Goal: Task Accomplishment & Management: Manage account settings

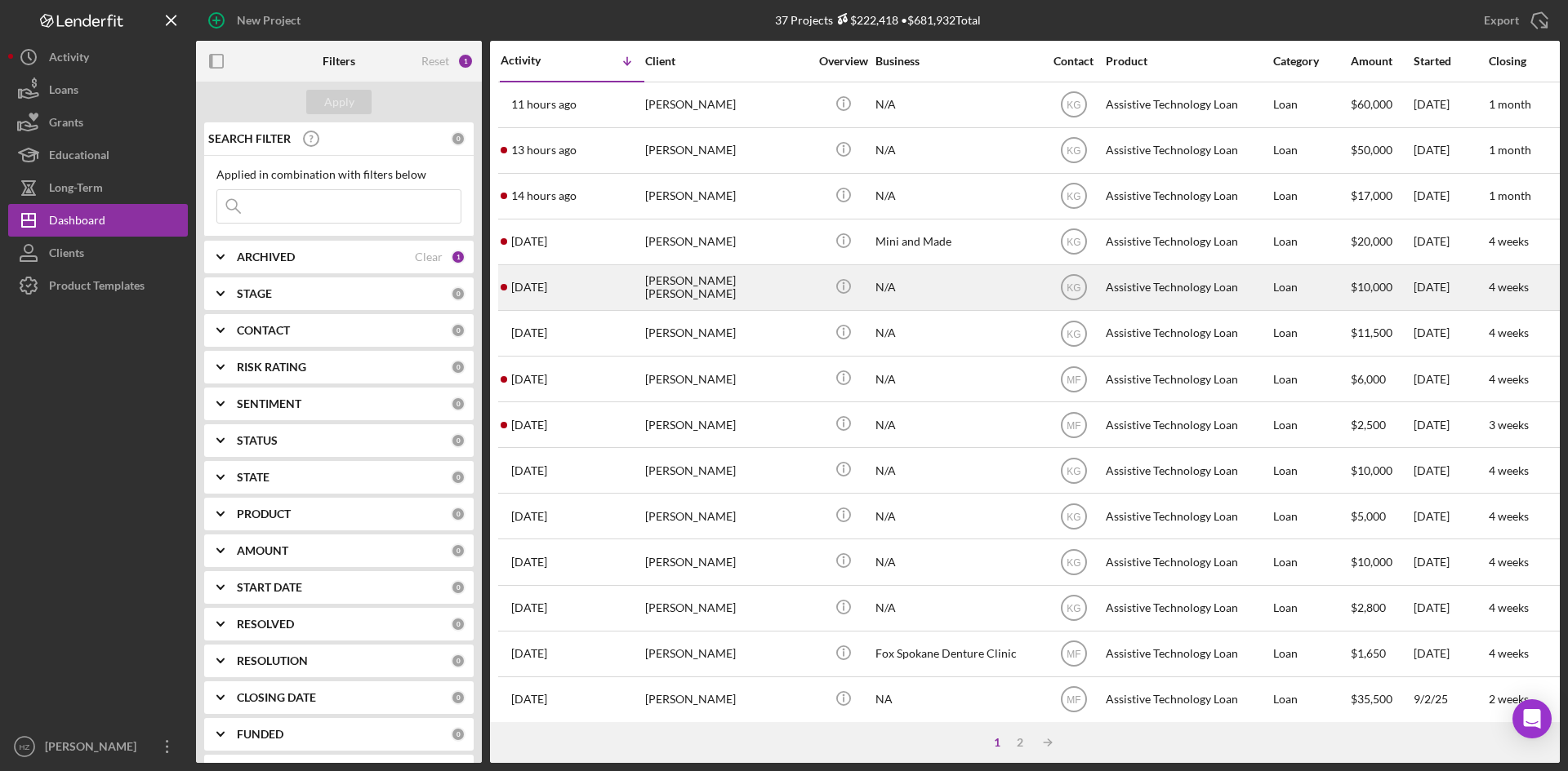
click at [702, 289] on div "[PERSON_NAME] [PERSON_NAME]" at bounding box center [726, 288] width 163 height 44
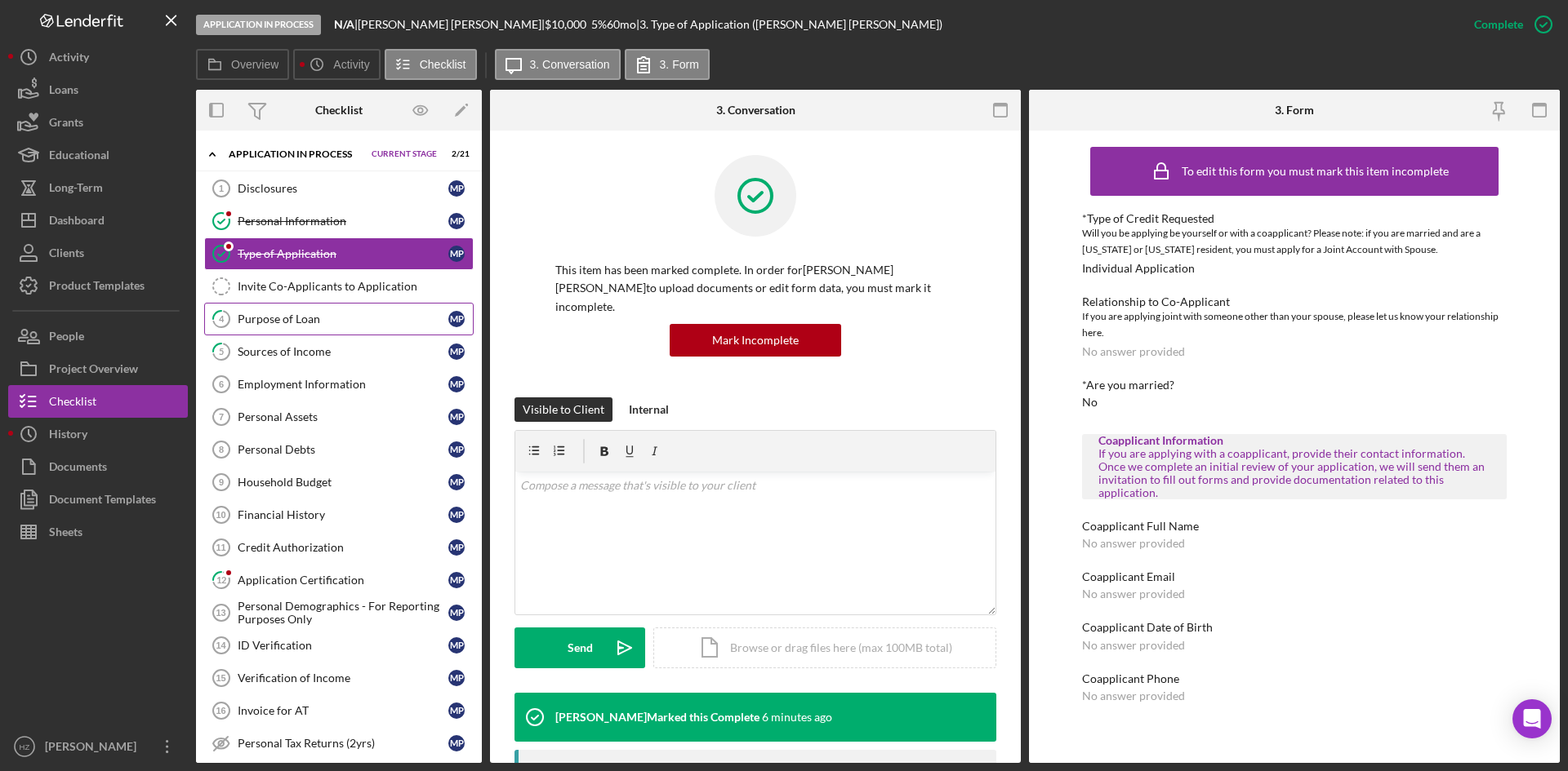
click at [270, 322] on div "Purpose of Loan" at bounding box center [342, 319] width 210 height 13
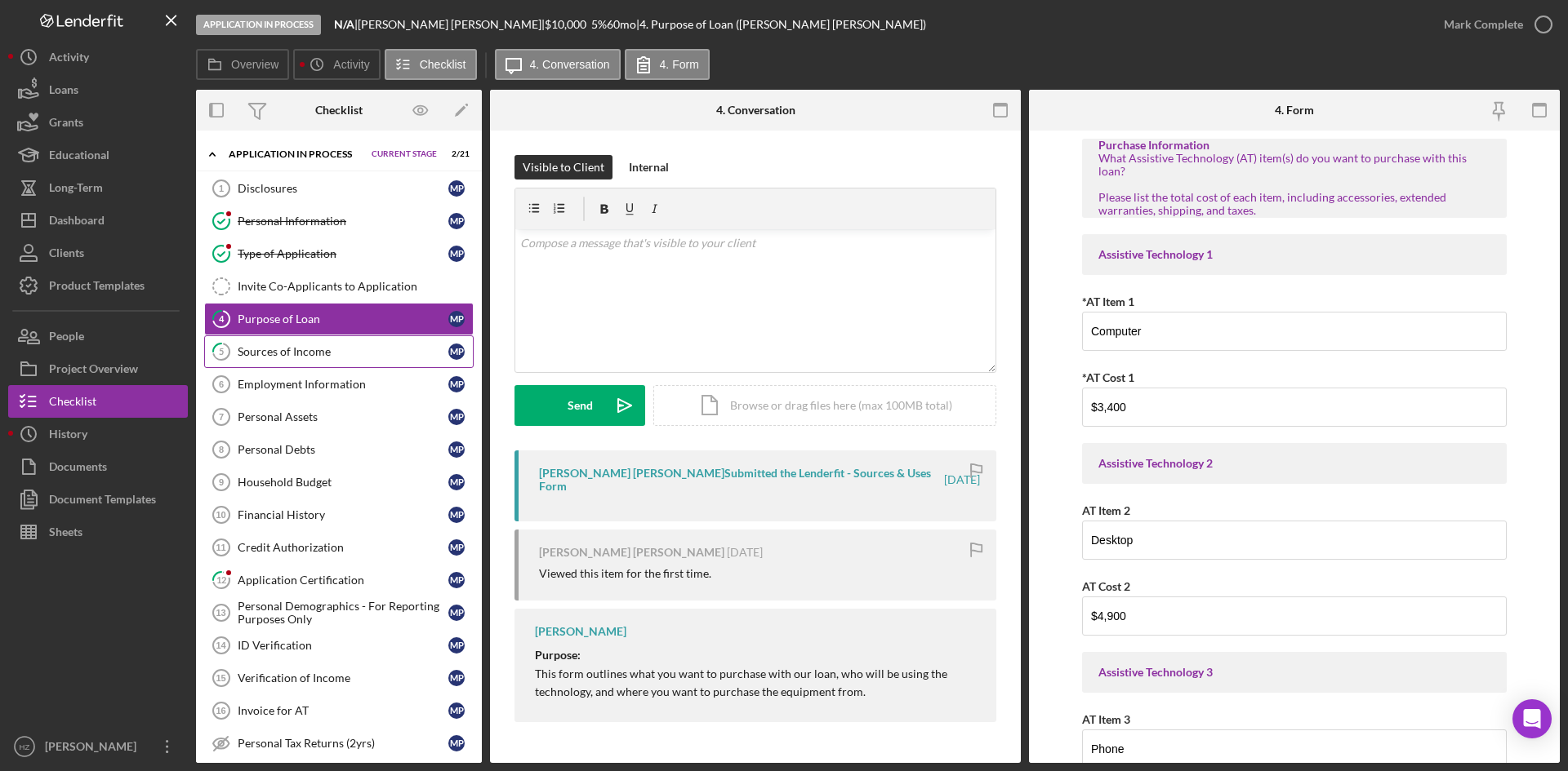
click at [309, 351] on div "Sources of Income" at bounding box center [342, 351] width 210 height 13
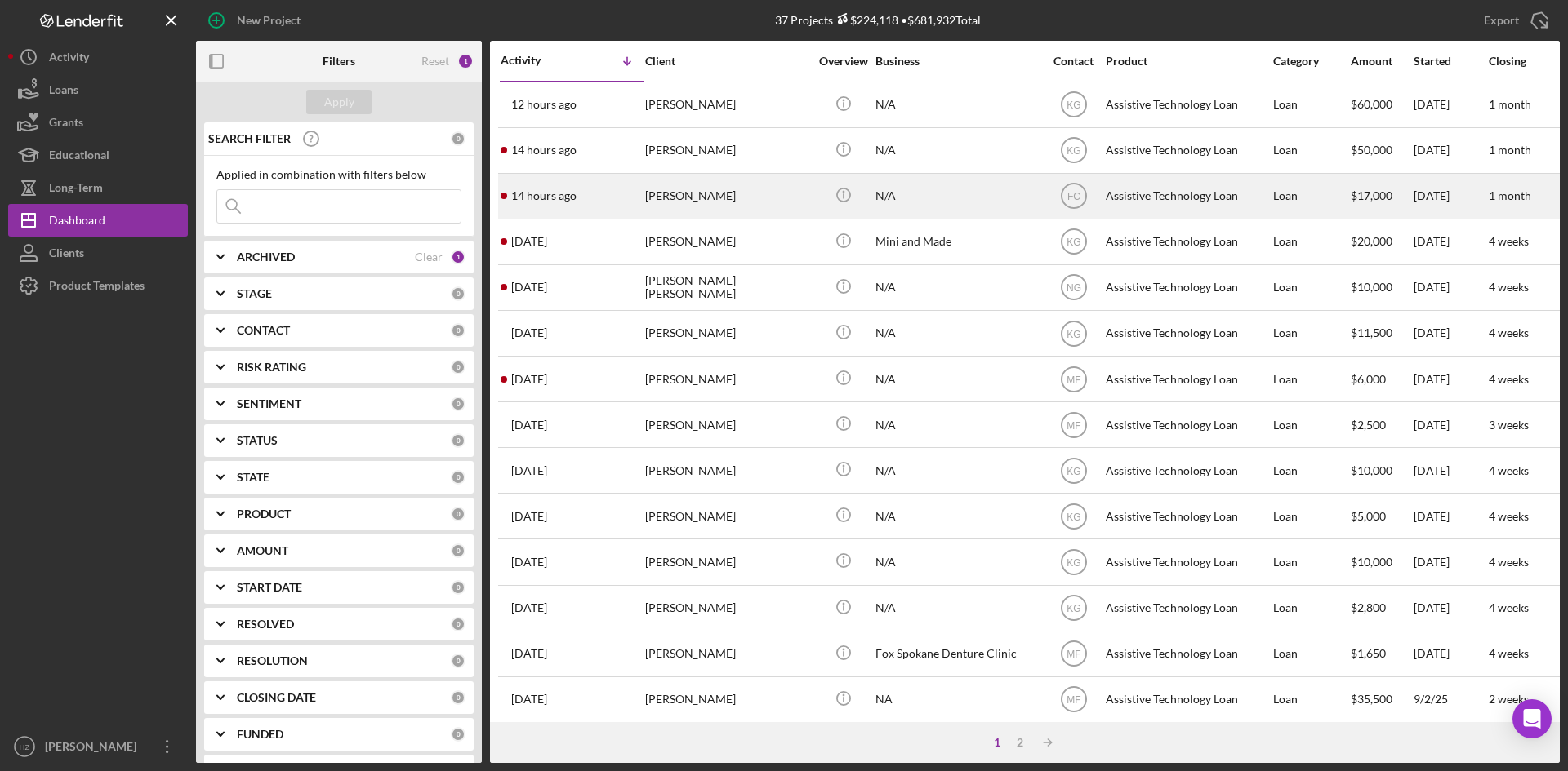
click at [713, 201] on div "[PERSON_NAME]" at bounding box center [726, 197] width 163 height 44
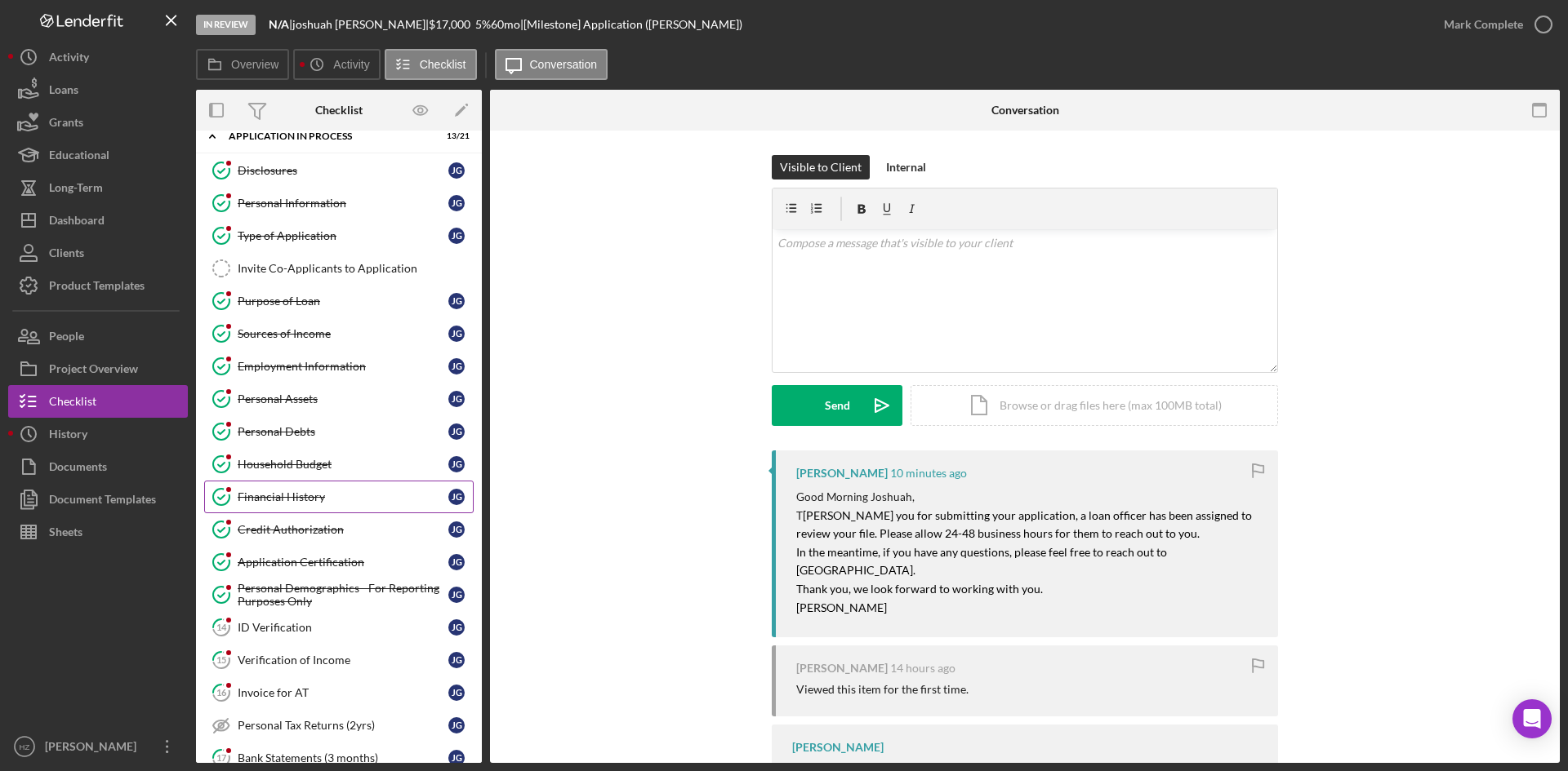
scroll to position [12, 0]
click at [280, 318] on link "Purpose of Loan Purpose of Loan [PERSON_NAME]" at bounding box center [339, 308] width 270 height 33
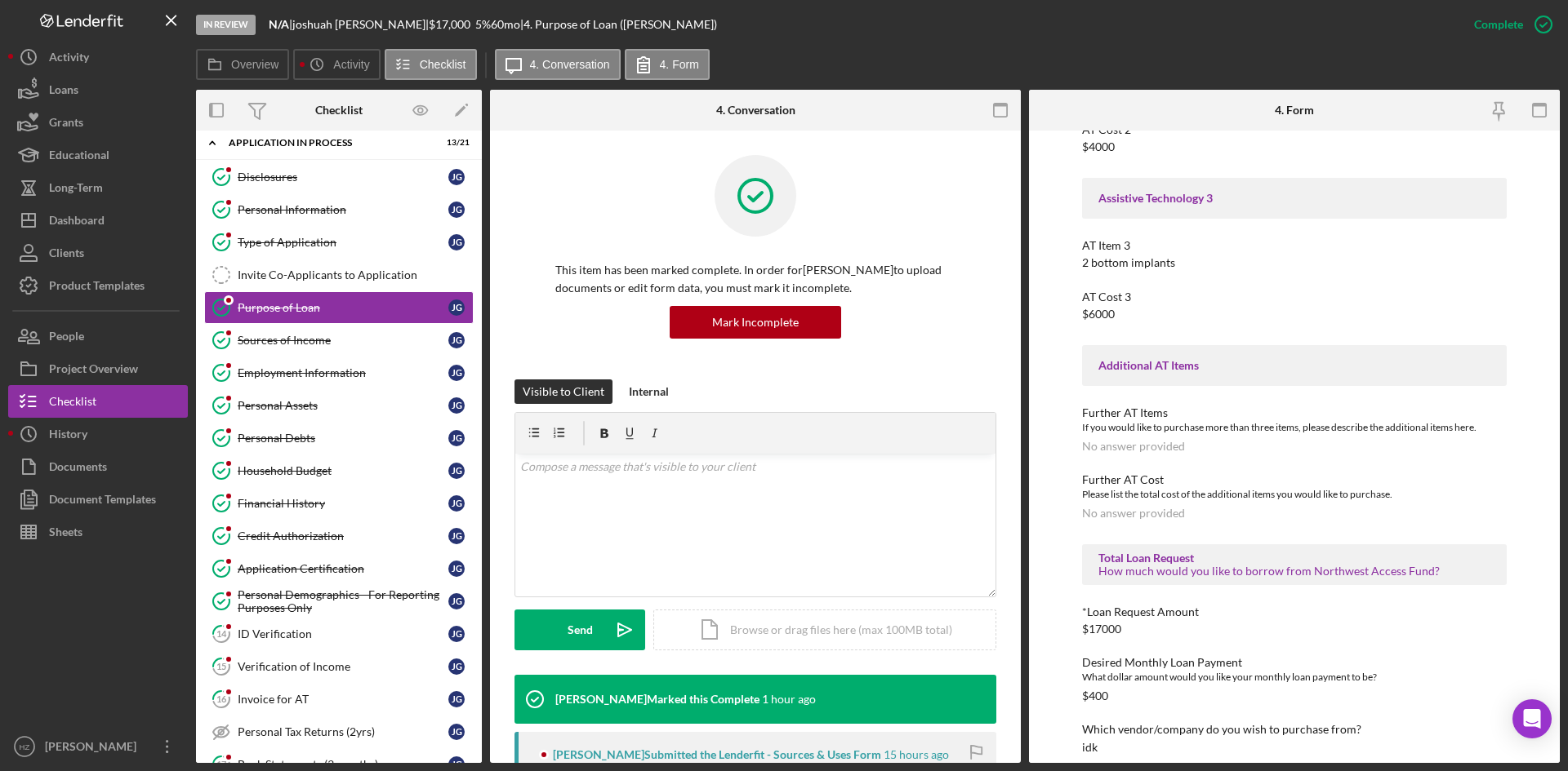
scroll to position [490, 0]
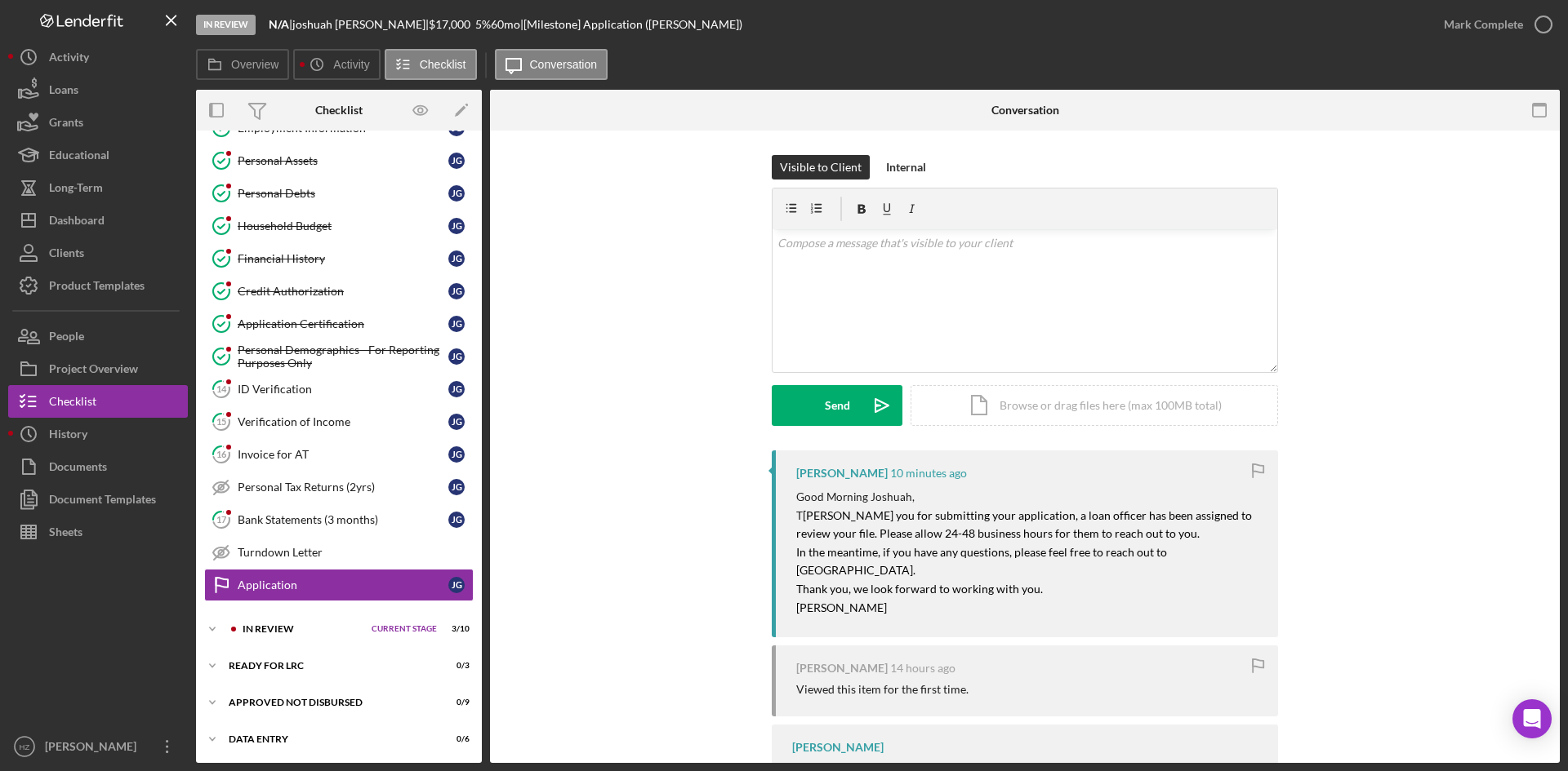
scroll to position [258, 0]
